Goal: Information Seeking & Learning: Learn about a topic

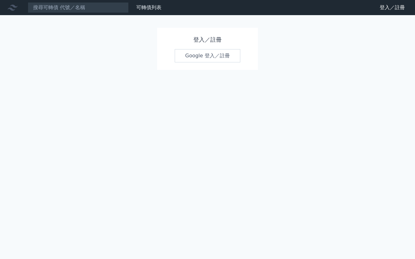
click at [196, 59] on link "Google 登入／註冊" at bounding box center [208, 55] width 66 height 13
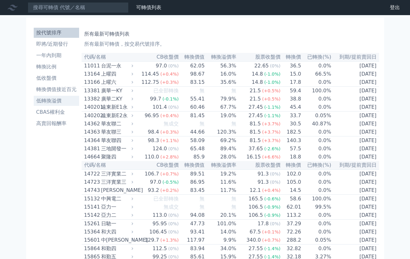
click at [50, 99] on li "低轉換溢價" at bounding box center [56, 101] width 45 height 8
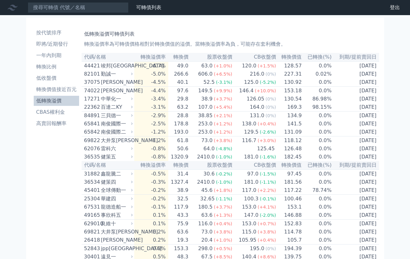
click at [257, 28] on div "低轉換溢價可轉債列表 轉換溢價率為可轉債價格相對於轉換價值的溢價。當轉換溢價率為負，可能存在套利機會。" at bounding box center [230, 38] width 293 height 20
